Goal: Book appointment/travel/reservation

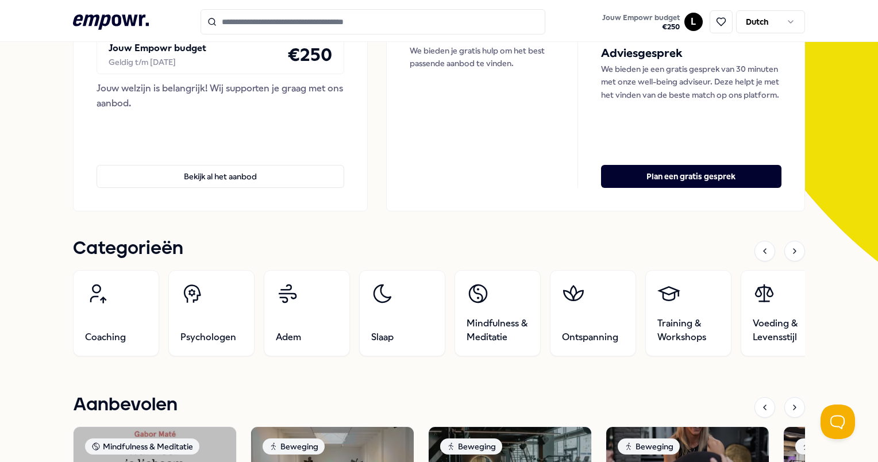
scroll to position [230, 0]
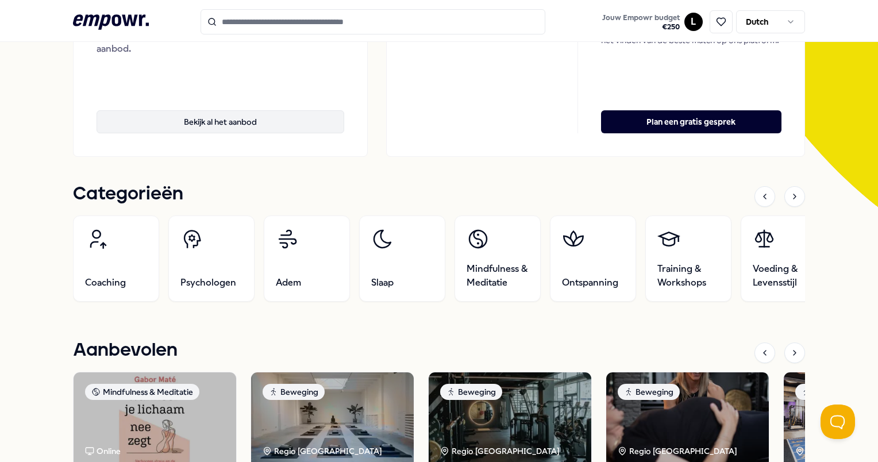
click at [253, 117] on button "Bekijk al het aanbod" at bounding box center [221, 121] width 248 height 23
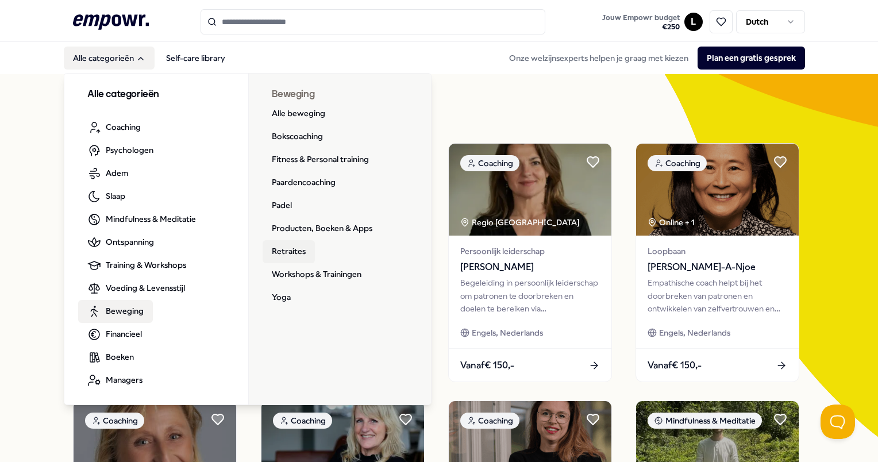
click at [291, 251] on link "Retraites" at bounding box center [289, 251] width 52 height 23
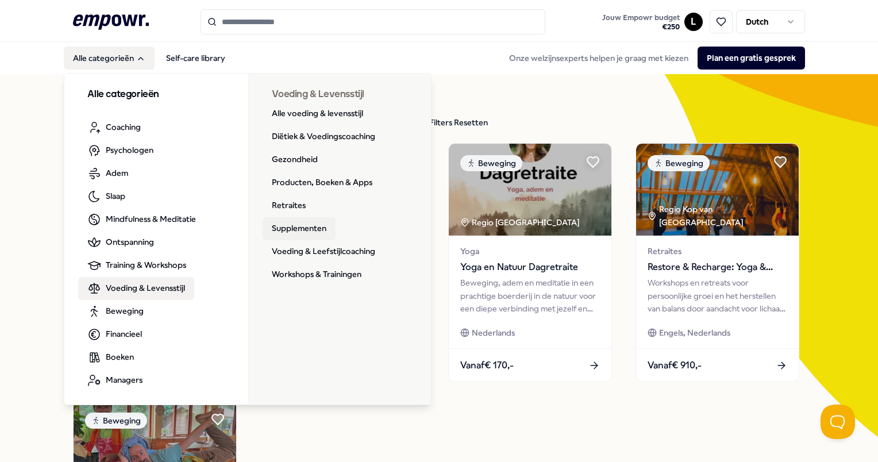
click at [318, 222] on link "Supplementen" at bounding box center [299, 228] width 73 height 23
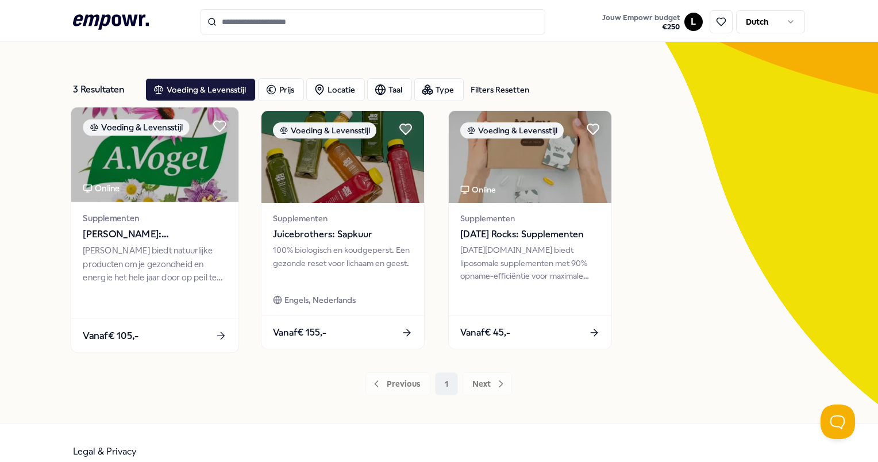
scroll to position [51, 0]
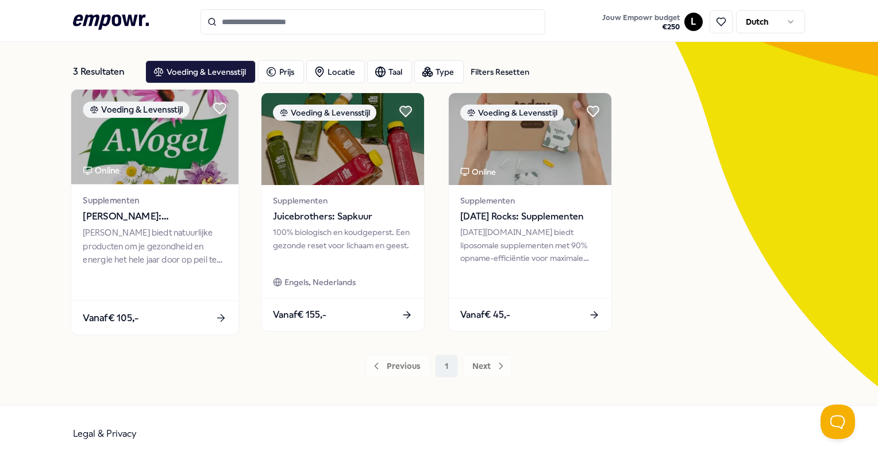
click at [162, 313] on div "Vanaf € 105,-" at bounding box center [154, 318] width 167 height 34
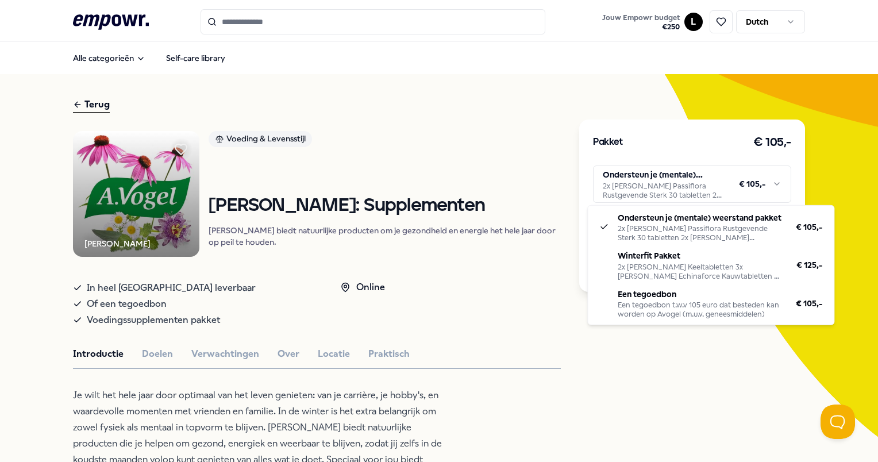
click at [772, 187] on html ".empowr-logo_svg__cls-1{fill:#03032f} Jouw Empowr budget € 250 L Dutch Alle cat…" at bounding box center [439, 231] width 878 height 462
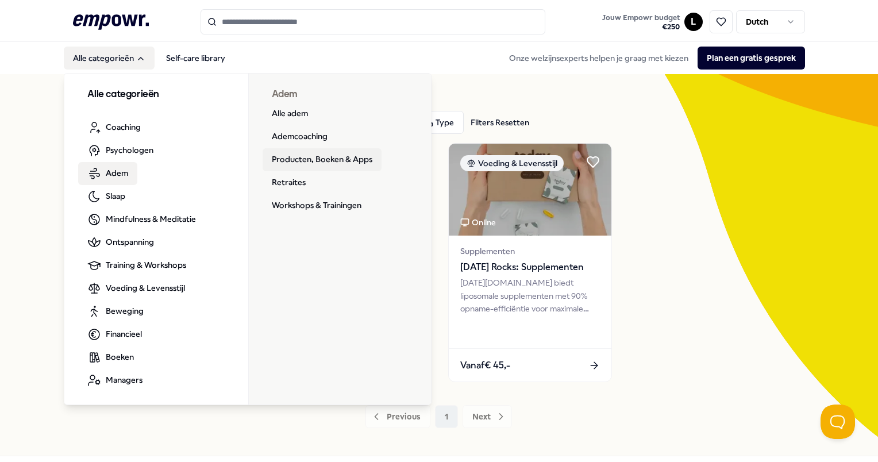
click at [289, 166] on link "Producten, Boeken & Apps" at bounding box center [322, 159] width 119 height 23
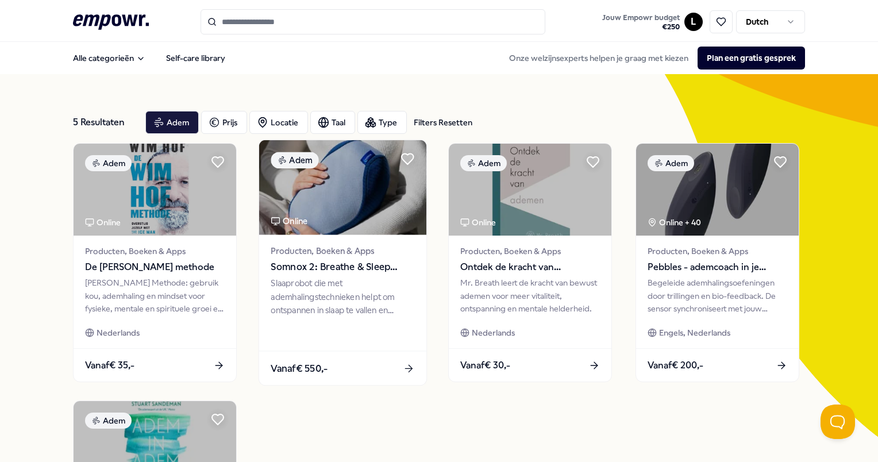
click at [327, 261] on span "Somnox 2: Breathe & Sleep Robot" at bounding box center [343, 267] width 144 height 15
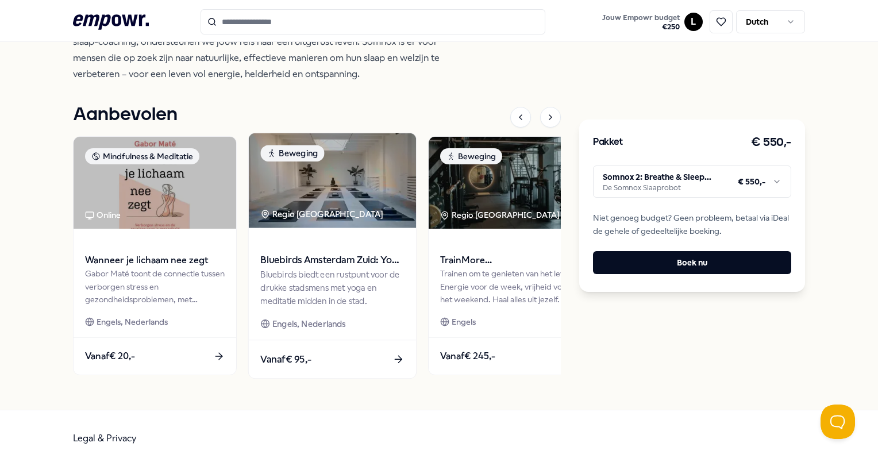
scroll to position [115, 0]
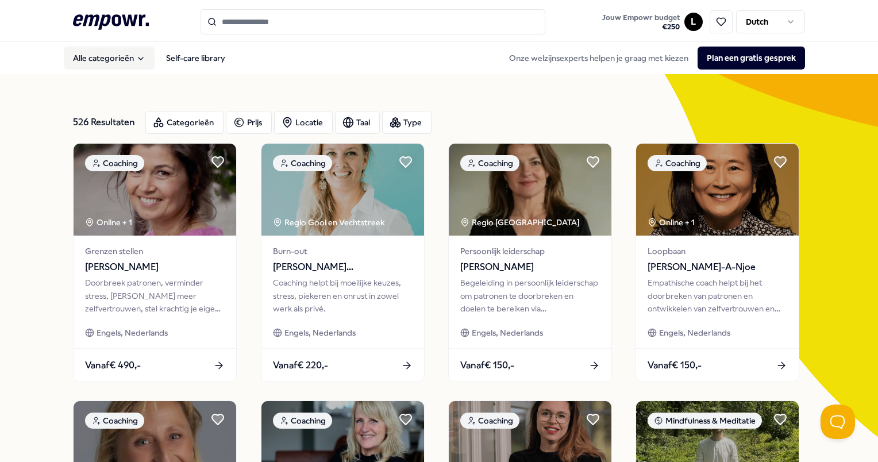
click at [115, 57] on button "Alle categorieën" at bounding box center [109, 58] width 91 height 23
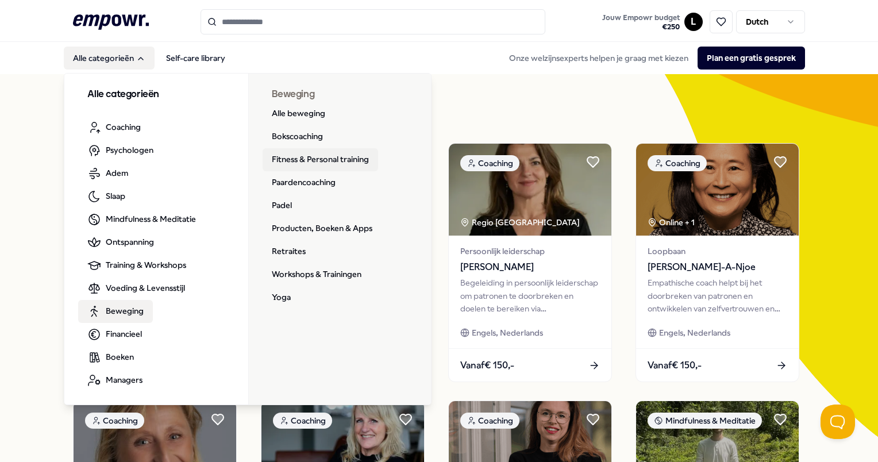
click at [294, 160] on link "Fitness & Personal training" at bounding box center [321, 159] width 116 height 23
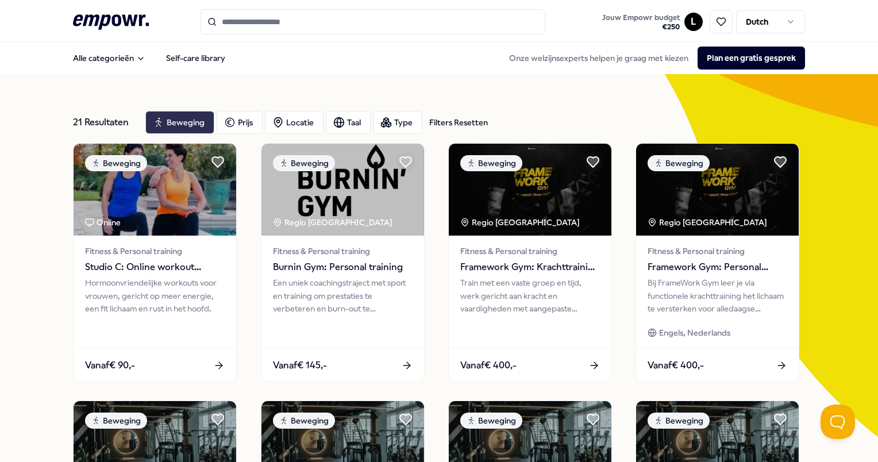
click at [168, 117] on div "Beweging" at bounding box center [179, 122] width 69 height 23
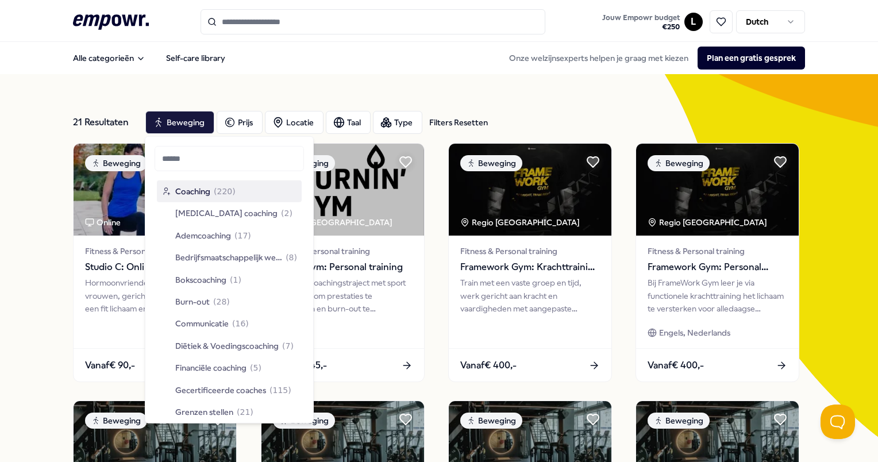
click at [110, 122] on div "21 Resultaten Filters Resetten" at bounding box center [104, 122] width 63 height 23
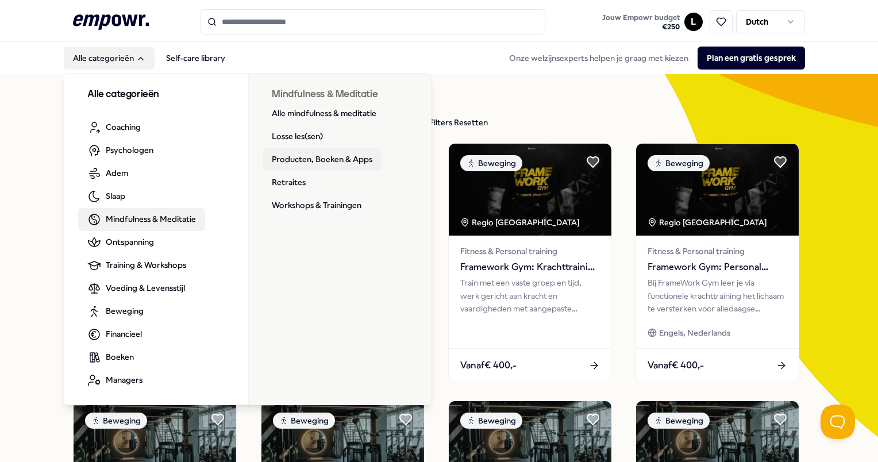
click at [313, 158] on link "Producten, Boeken & Apps" at bounding box center [322, 159] width 119 height 23
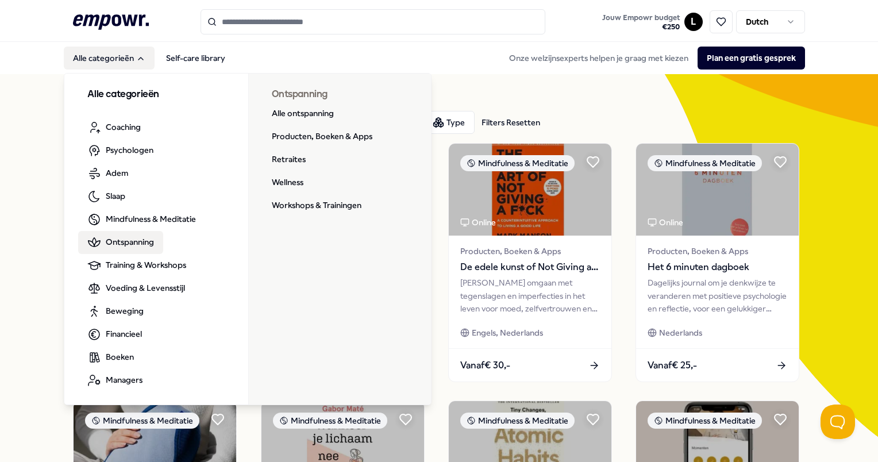
click at [136, 244] on span "Ontspanning" at bounding box center [130, 242] width 48 height 13
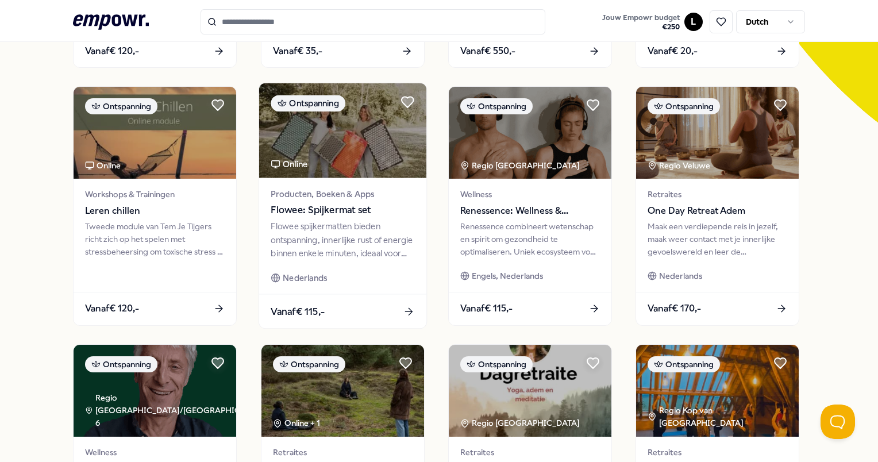
scroll to position [345, 0]
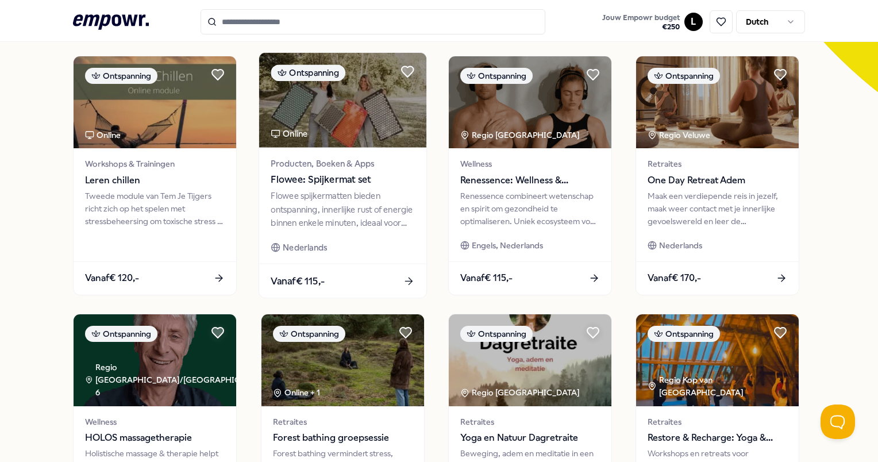
click at [320, 93] on img at bounding box center [342, 100] width 167 height 95
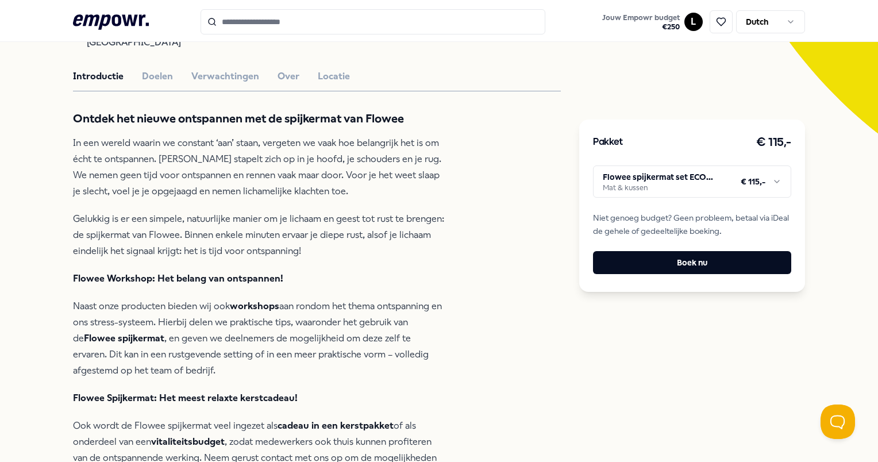
scroll to position [131, 0]
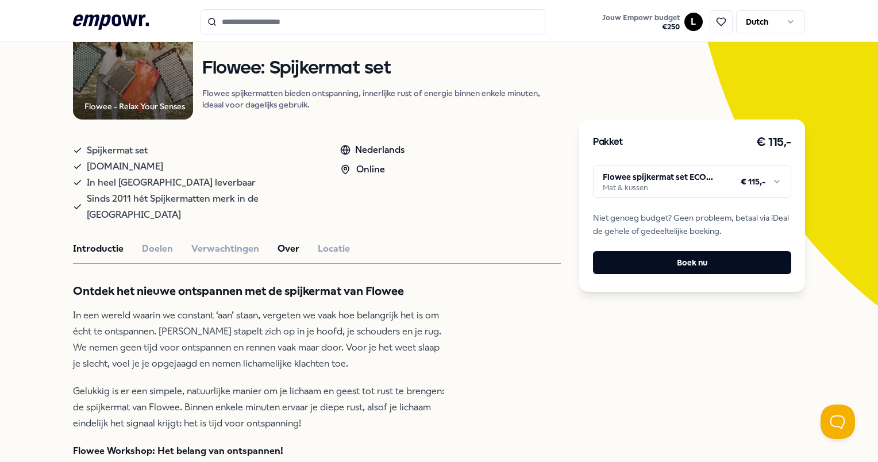
click at [282, 241] on button "Over" at bounding box center [289, 248] width 22 height 15
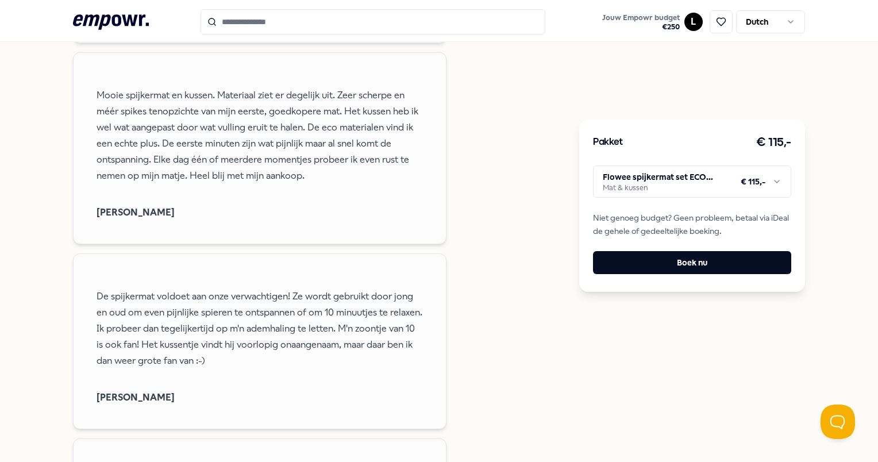
scroll to position [1453, 0]
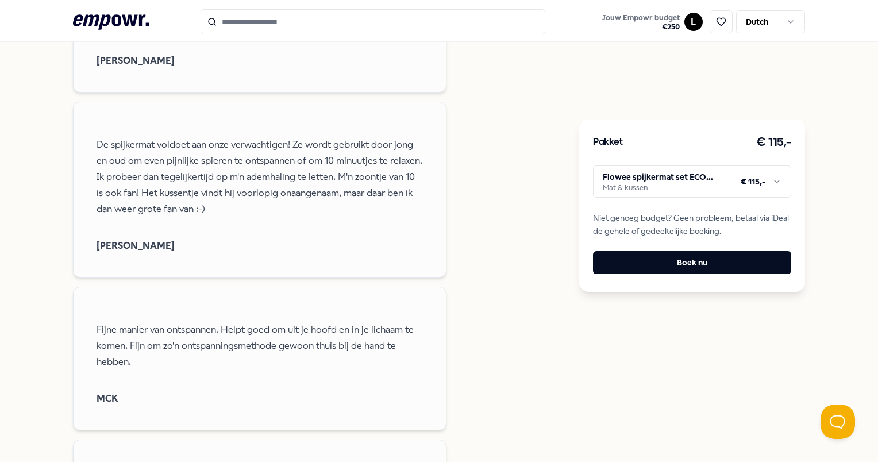
click at [685, 182] on html ".empowr-logo_svg__cls-1{fill:#03032f} Jouw Empowr budget € 250 L Dutch Alle cat…" at bounding box center [439, 231] width 878 height 462
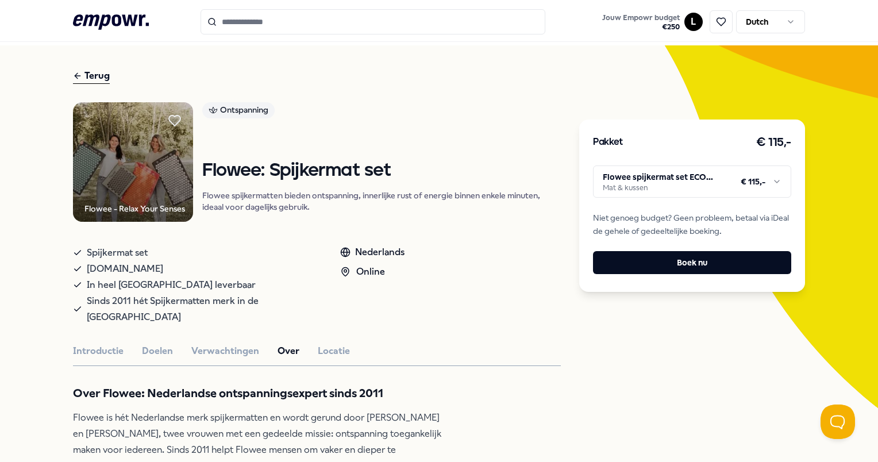
scroll to position [16, 0]
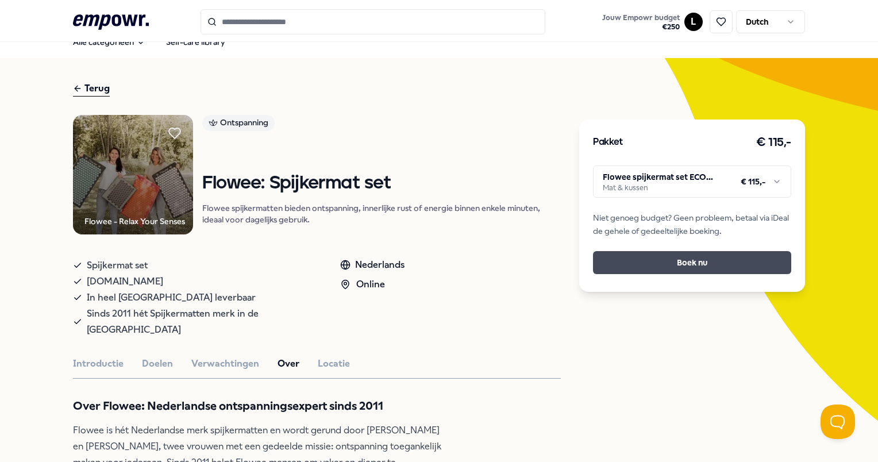
click at [687, 263] on button "Boek nu" at bounding box center [692, 262] width 198 height 23
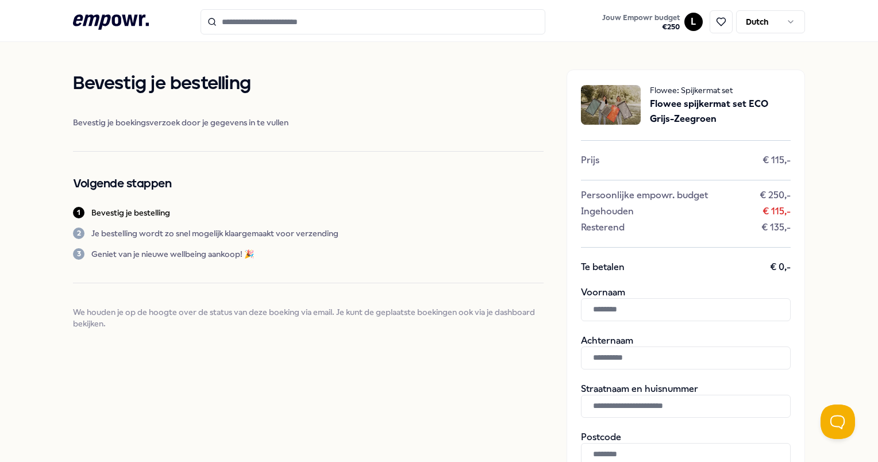
click at [657, 308] on input "text" at bounding box center [686, 309] width 210 height 23
type input "*****"
type input "**********"
click at [607, 405] on input "text" at bounding box center [686, 406] width 210 height 23
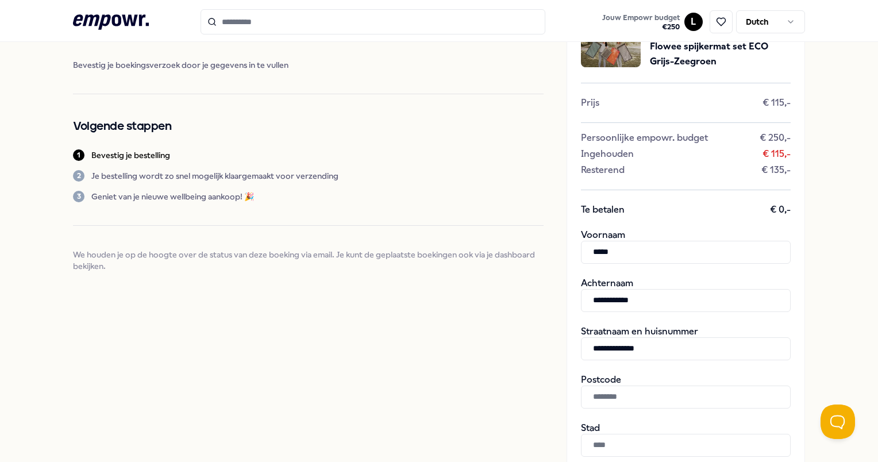
type input "**********"
click at [626, 391] on input "text" at bounding box center [686, 397] width 210 height 23
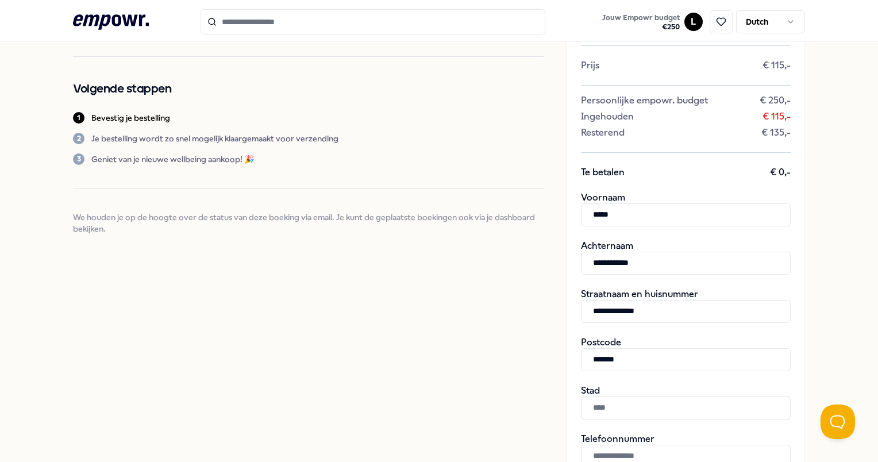
scroll to position [115, 0]
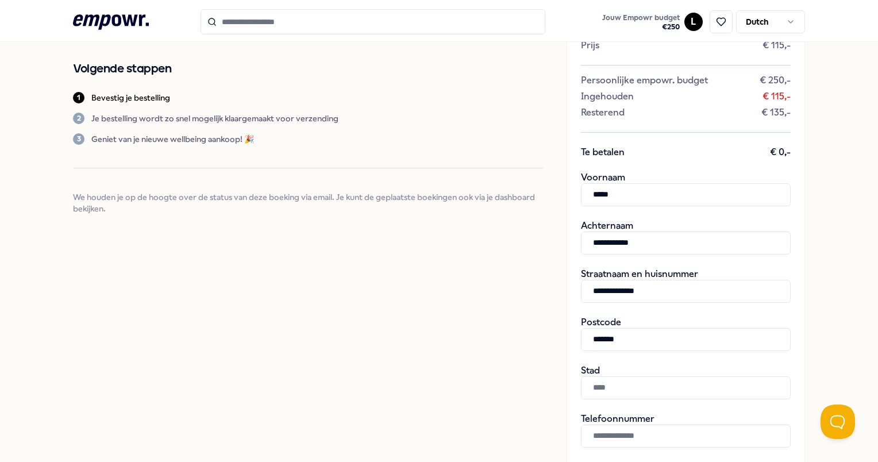
type input "*******"
click at [625, 384] on input "text" at bounding box center [686, 387] width 210 height 23
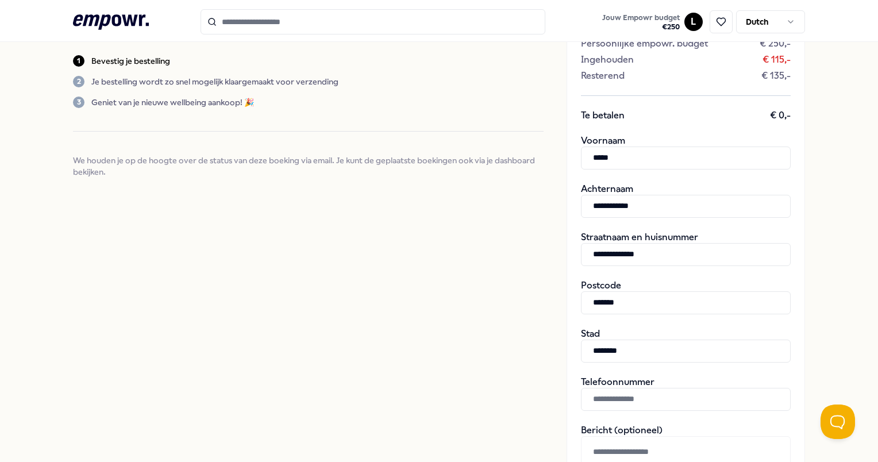
scroll to position [172, 0]
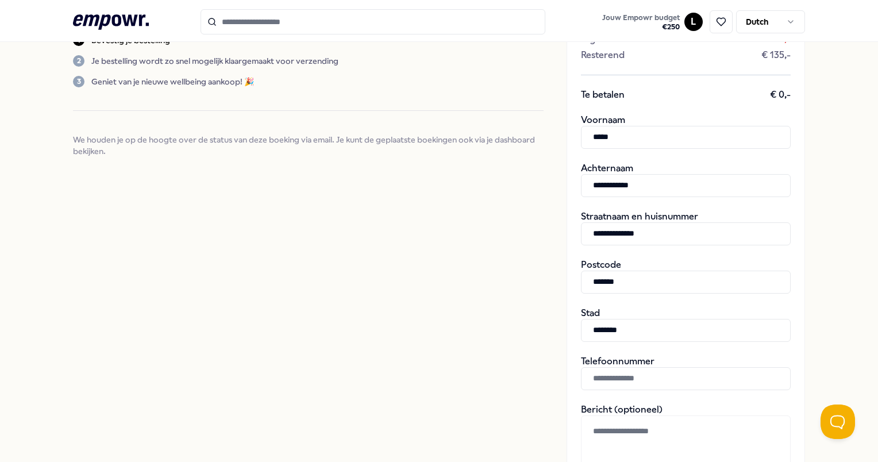
type input "********"
click at [627, 372] on input "text" at bounding box center [686, 378] width 210 height 23
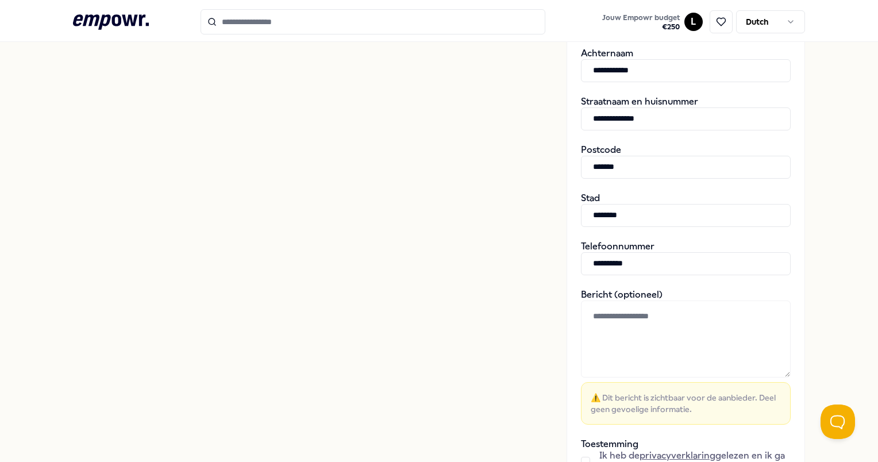
scroll to position [345, 0]
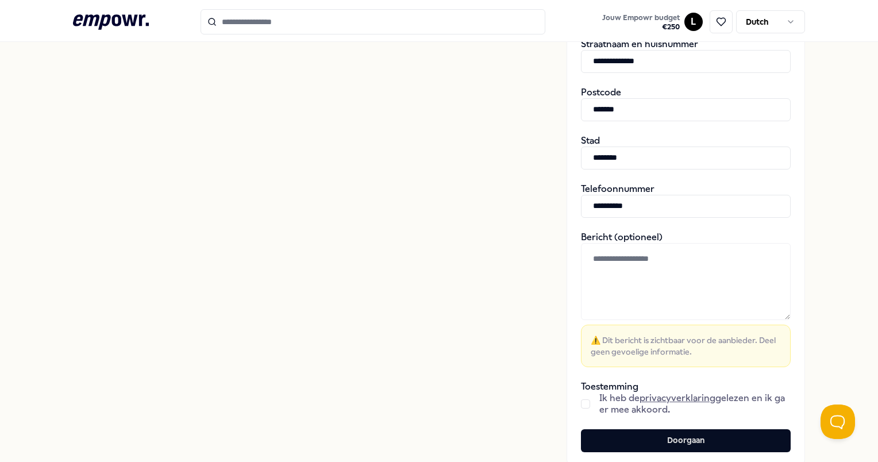
type input "**********"
drag, startPoint x: 576, startPoint y: 402, endPoint x: 580, endPoint y: 409, distance: 8.0
click at [581, 402] on button "button" at bounding box center [585, 403] width 9 height 9
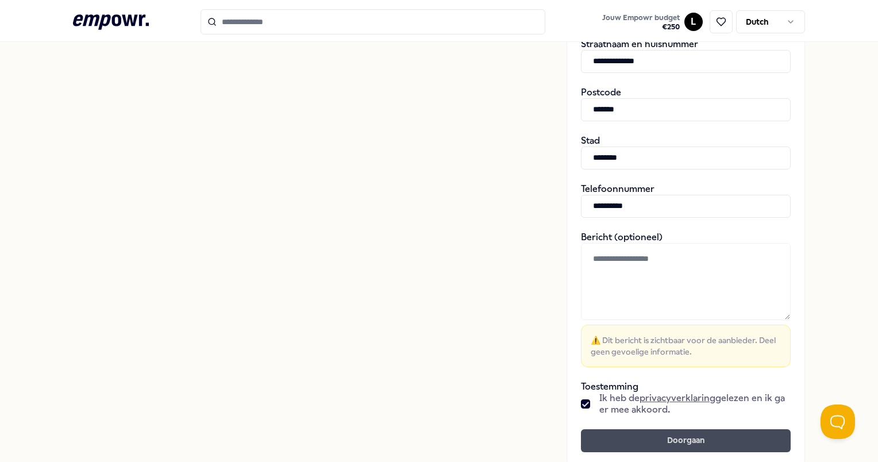
click at [643, 439] on button "Doorgaan" at bounding box center [686, 440] width 210 height 23
